Goal: Information Seeking & Learning: Learn about a topic

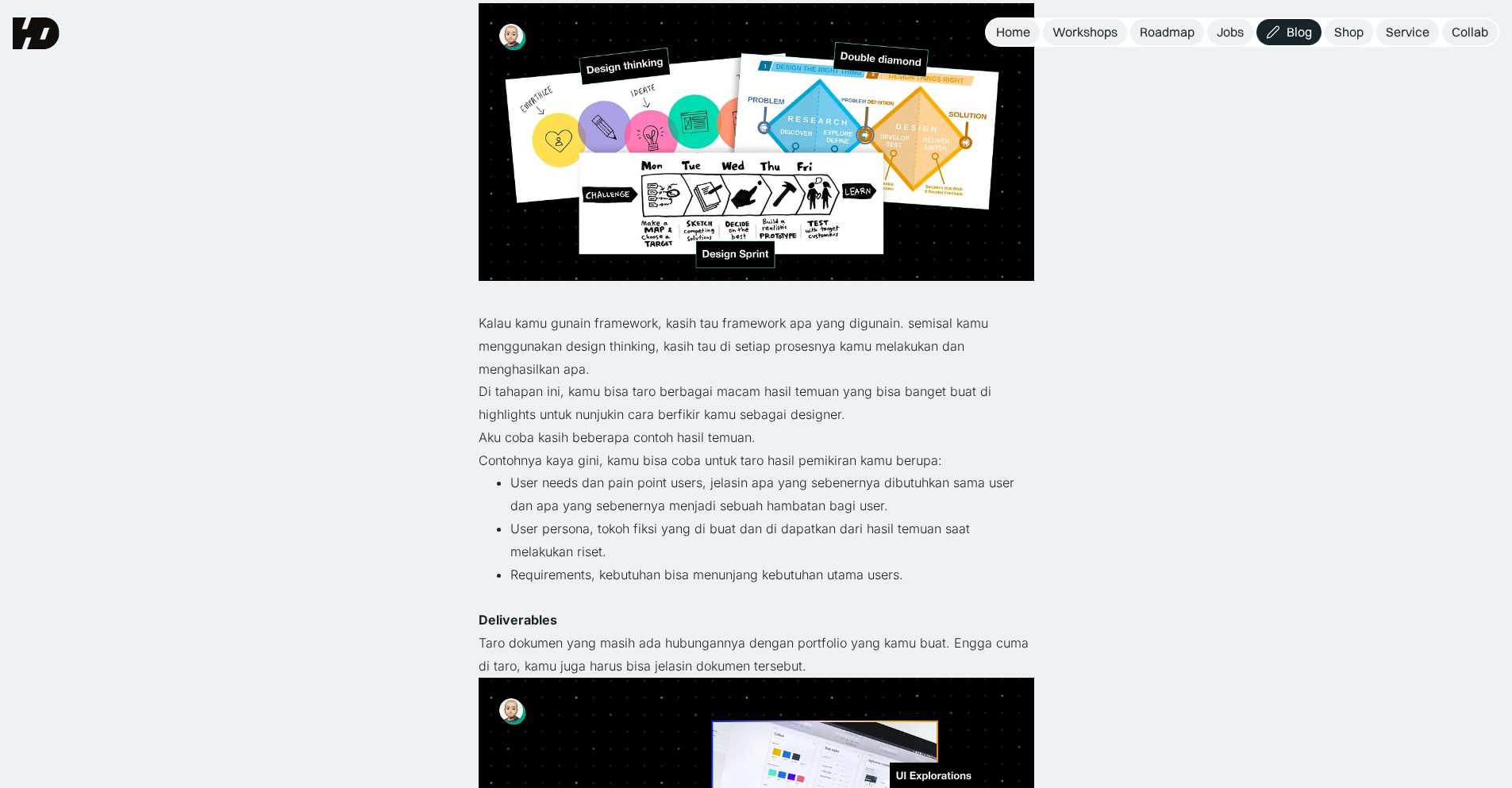
scroll to position [1817, 0]
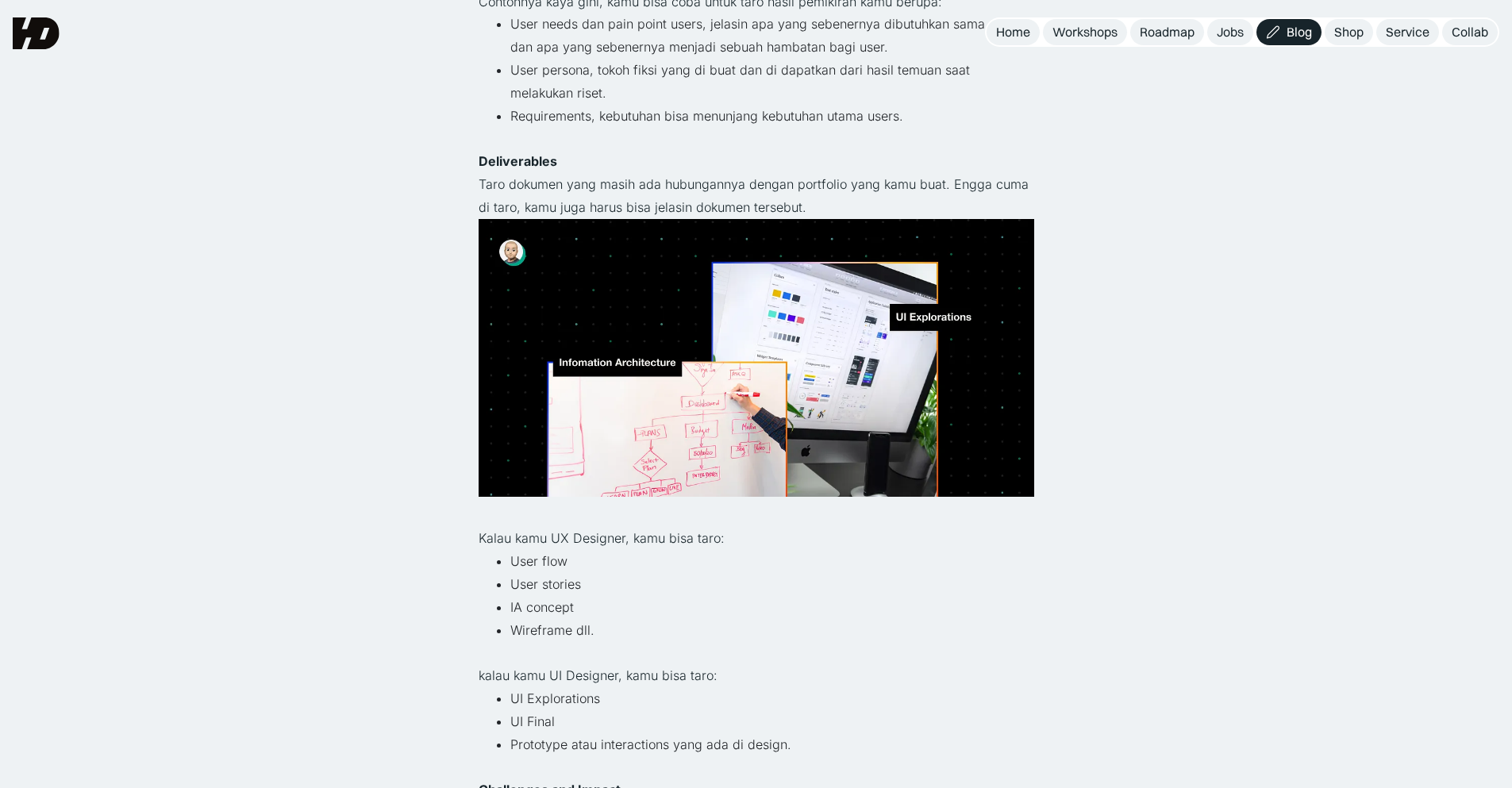
scroll to position [2148, 0]
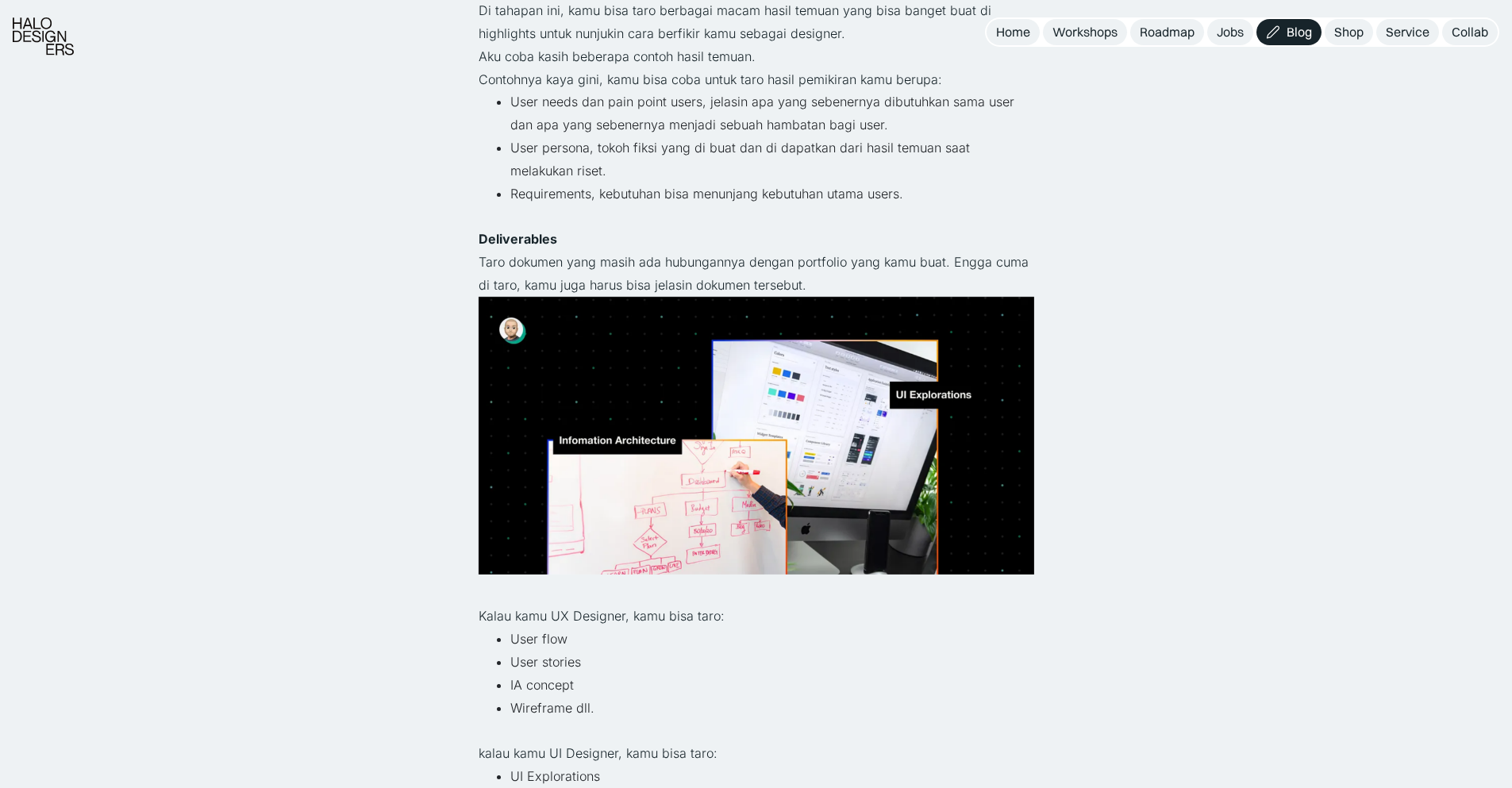
scroll to position [2206, 0]
